Goal: Information Seeking & Learning: Learn about a topic

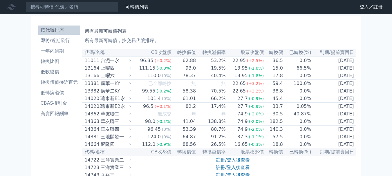
click at [217, 54] on th "轉換溢價率" at bounding box center [211, 53] width 30 height 8
click at [367, 5] on link "登入／註冊" at bounding box center [371, 6] width 33 height 9
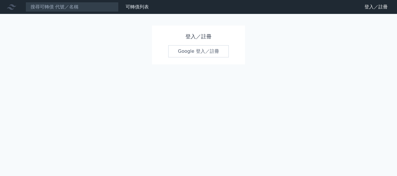
click at [221, 49] on link "Google 登入／註冊" at bounding box center [198, 51] width 60 height 12
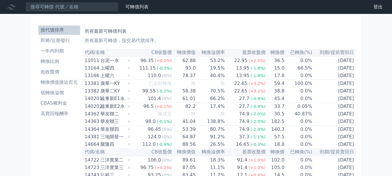
click at [343, 53] on th "到期/提前賣回日" at bounding box center [335, 53] width 44 height 8
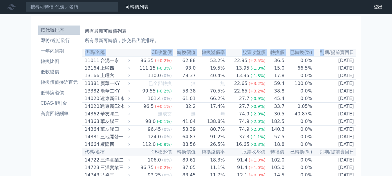
drag, startPoint x: 324, startPoint y: 53, endPoint x: 358, endPoint y: 53, distance: 34.0
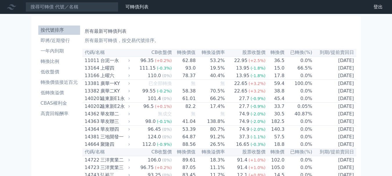
click at [287, 40] on p "所有最新可轉債，按交易代號排序。" at bounding box center [219, 40] width 269 height 7
click at [65, 50] on li "一年內到期" at bounding box center [59, 51] width 42 height 7
